Goal: Participate in discussion: Engage in conversation with other users on a specific topic

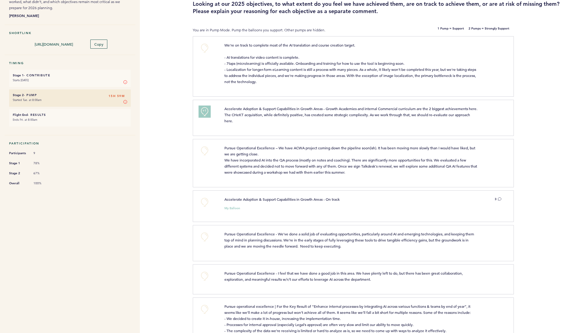
scroll to position [91, 0]
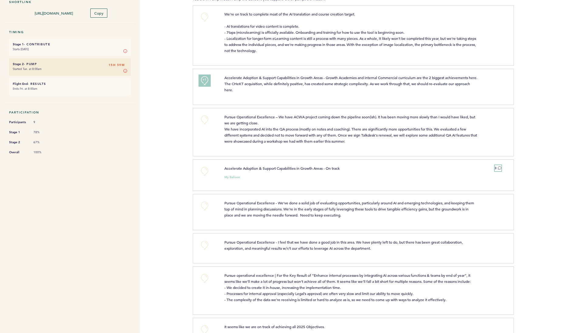
click at [500, 170] on icon at bounding box center [500, 168] width 4 height 4
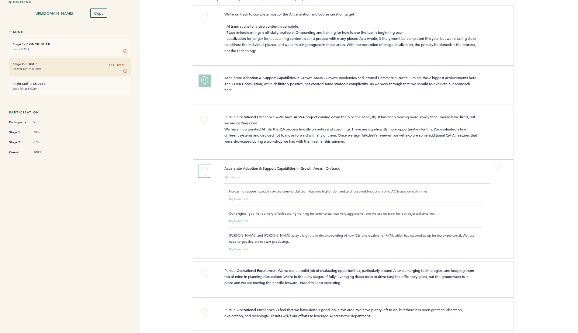
click at [203, 177] on button "+0" at bounding box center [205, 171] width 12 height 12
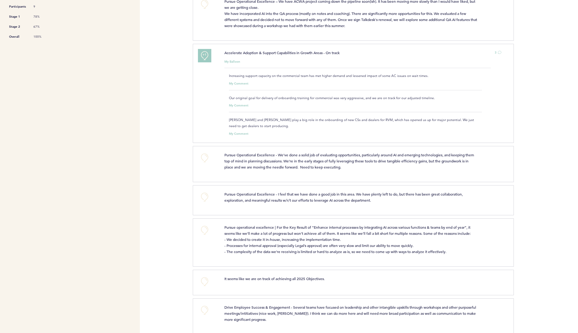
scroll to position [243, 0]
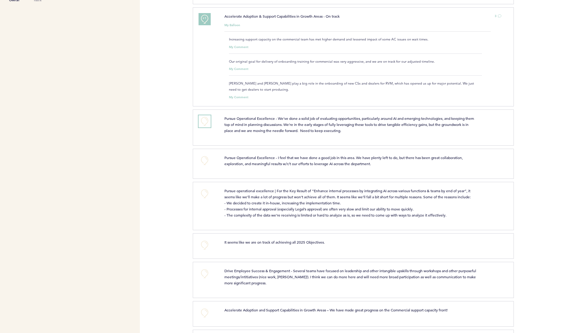
click at [206, 127] on button "+0" at bounding box center [205, 121] width 12 height 12
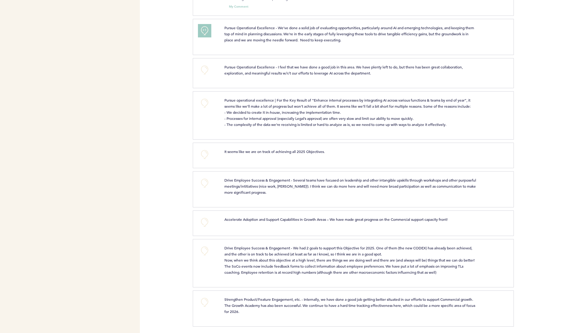
scroll to position [335, 0]
click at [205, 109] on button "+0" at bounding box center [205, 102] width 12 height 12
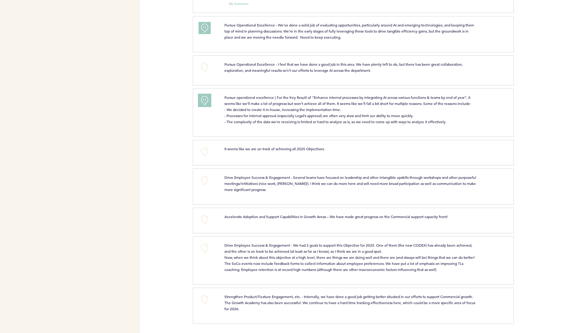
scroll to position [355, 0]
click at [187, 197] on div "Flights [DOMAIN_NAME] [EMAIL_ADDRESS][DOMAIN_NAME] Team Domain: alarmcom Notifi…" at bounding box center [289, 166] width 578 height 333
click at [203, 175] on button "+0" at bounding box center [205, 180] width 12 height 12
click at [204, 213] on button "+0" at bounding box center [205, 219] width 12 height 12
